Goal: Information Seeking & Learning: Learn about a topic

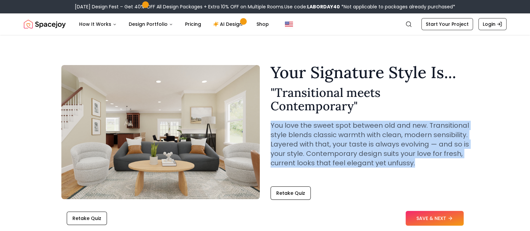
drag, startPoint x: 270, startPoint y: 125, endPoint x: 412, endPoint y: 162, distance: 146.7
click at [412, 162] on div "Your Signature Style Is... " Transitional meets Contemporary " You love the swe…" at bounding box center [265, 132] width 408 height 136
copy p "You love the sweet spot between old and new. Transitional style blends classic …"
click at [310, 150] on p "You love the sweet spot between old and new. Transitional style blends classic …" at bounding box center [370, 144] width 199 height 47
drag, startPoint x: 272, startPoint y: 125, endPoint x: 414, endPoint y: 161, distance: 146.5
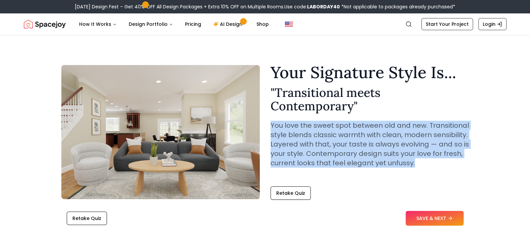
click at [414, 161] on p "You love the sweet spot between old and new. Transitional style blends classic …" at bounding box center [370, 144] width 199 height 47
copy p "You love the sweet spot between old and new. Transitional style blends classic …"
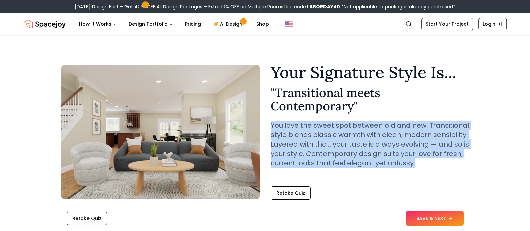
drag, startPoint x: 268, startPoint y: 124, endPoint x: 431, endPoint y: 171, distance: 169.3
click at [431, 171] on div "Your Signature Style Is... " Transitional meets Contemporary " You love the swe…" at bounding box center [265, 132] width 408 height 136
copy p "You love the sweet spot between old and new. Transitional style blends classic …"
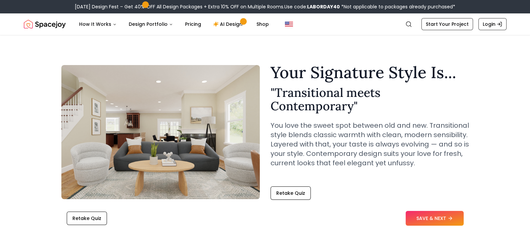
click at [416, 106] on h2 "" Transitional meets Contemporary "" at bounding box center [370, 99] width 199 height 27
